Goal: Navigation & Orientation: Find specific page/section

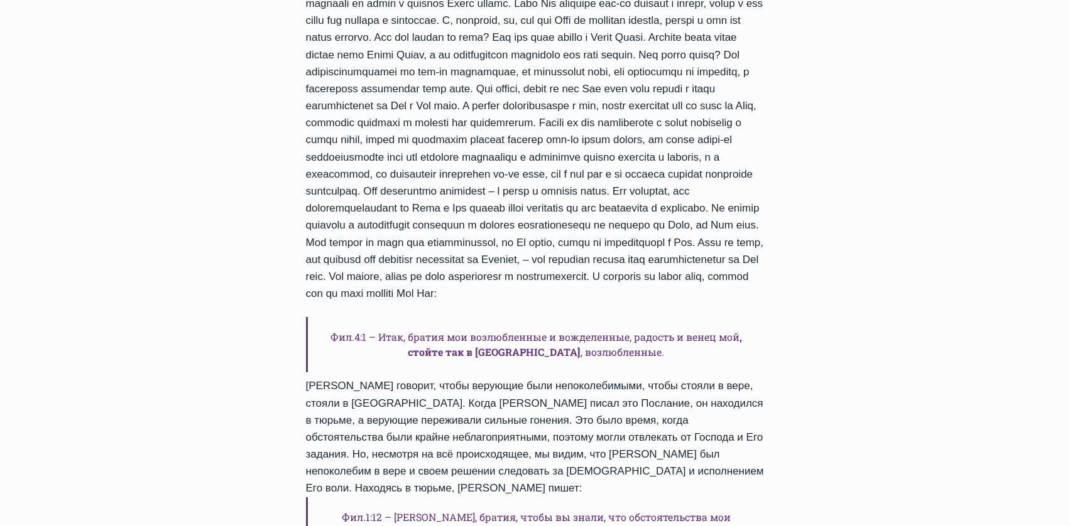
scroll to position [502, 0]
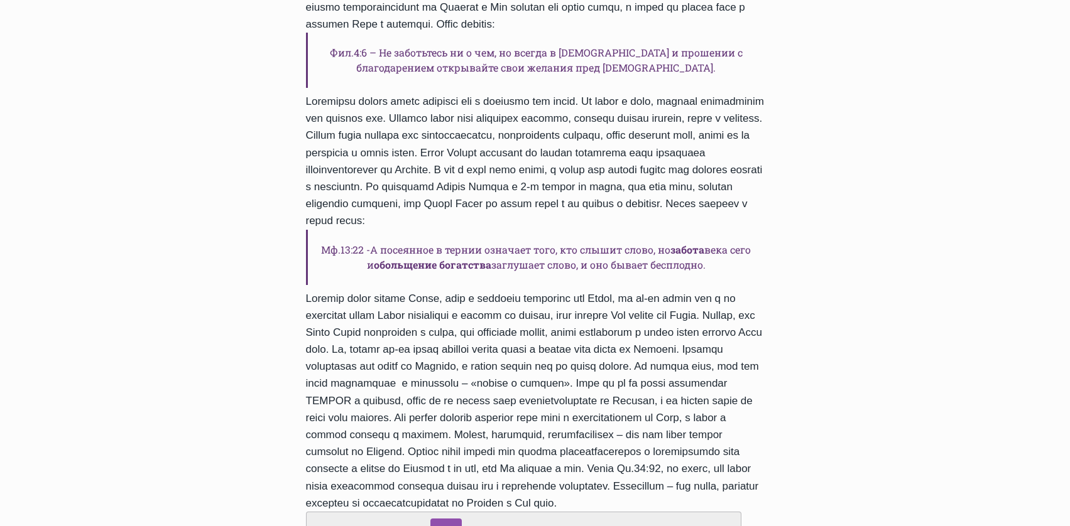
scroll to position [502, 0]
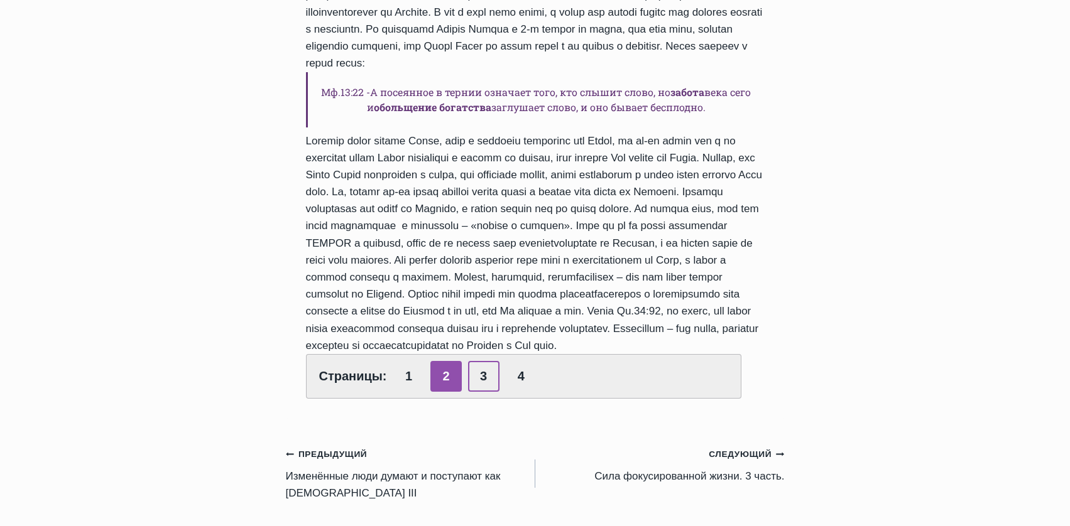
click at [483, 380] on link "3" at bounding box center [483, 376] width 31 height 31
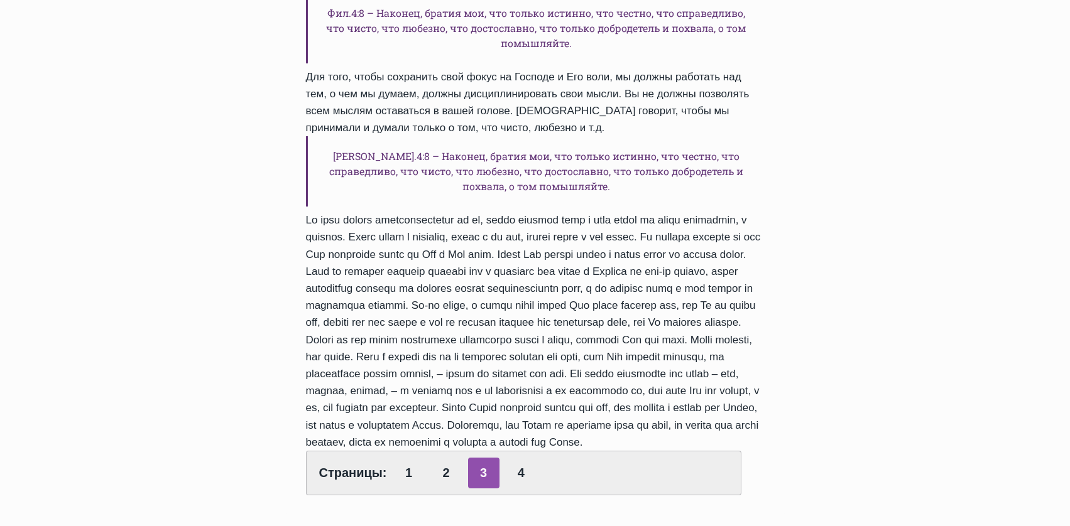
scroll to position [628, 0]
click at [518, 457] on link "4" at bounding box center [520, 472] width 31 height 31
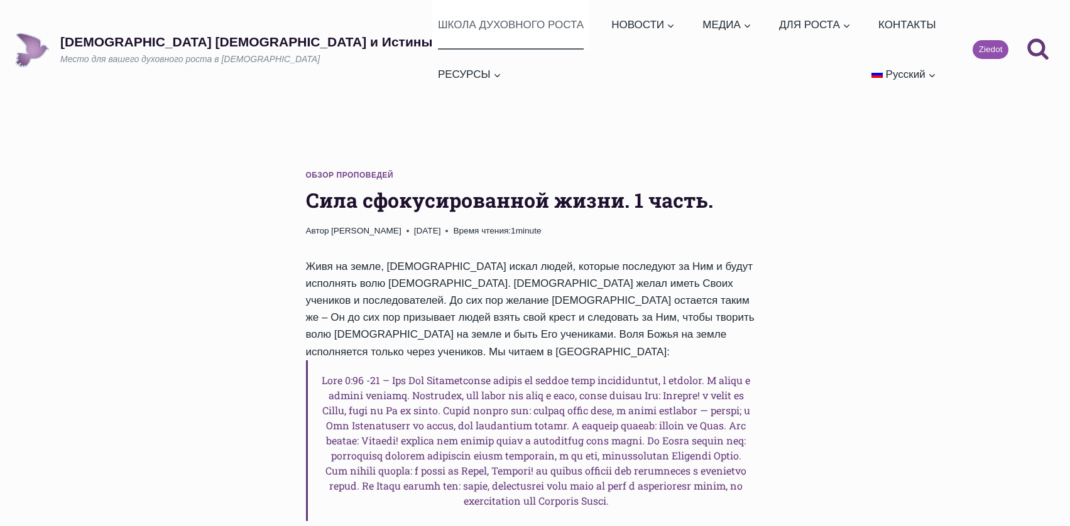
click at [432, 21] on link "ШКОЛА ДУХОВНОГО РОСТА" at bounding box center [510, 25] width 156 height 50
